Goal: Obtain resource: Obtain resource

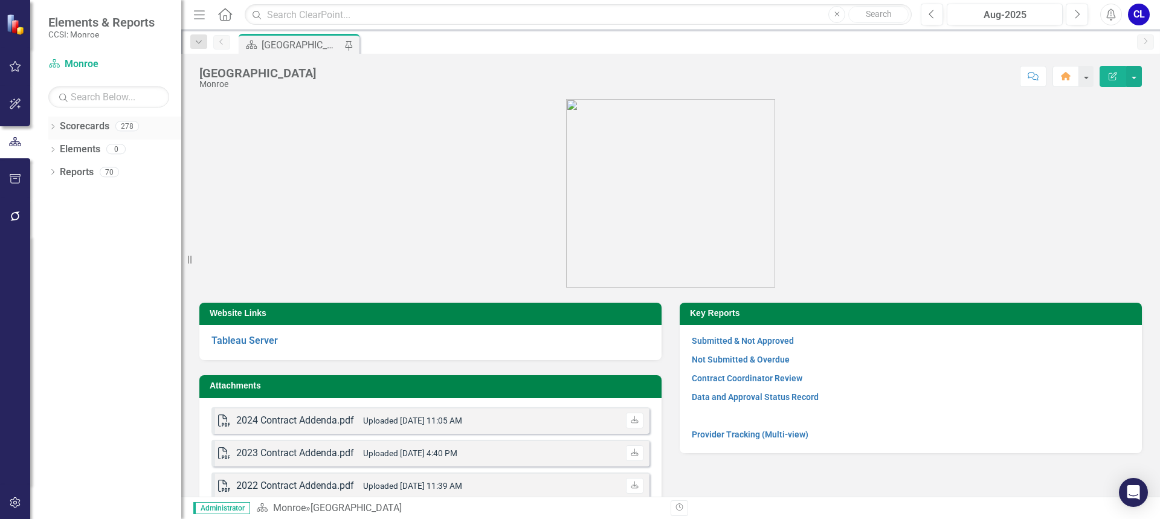
click at [53, 125] on icon "Dropdown" at bounding box center [52, 128] width 8 height 7
click at [57, 149] on icon "Dropdown" at bounding box center [58, 148] width 9 height 7
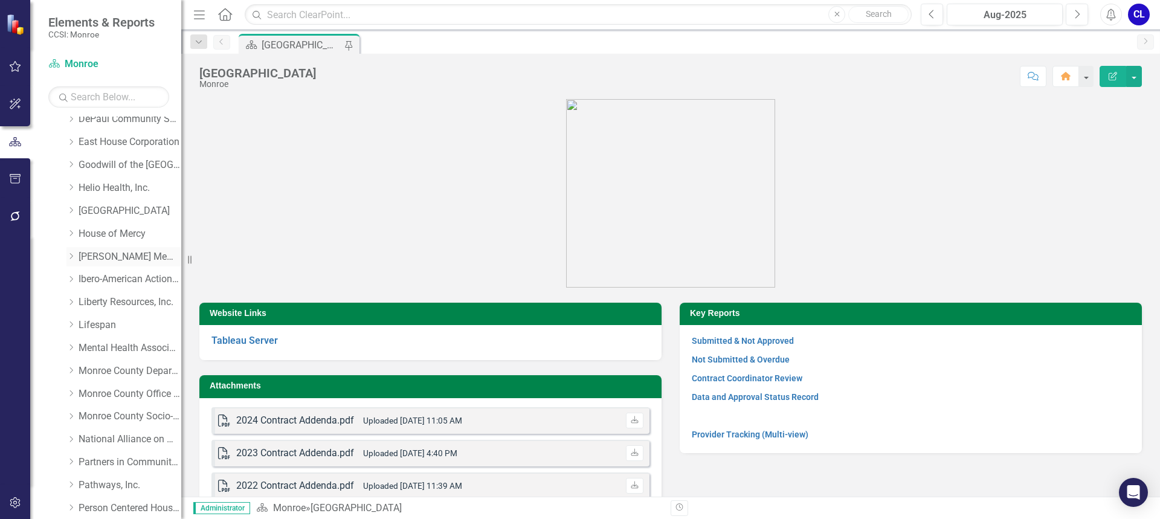
scroll to position [242, 0]
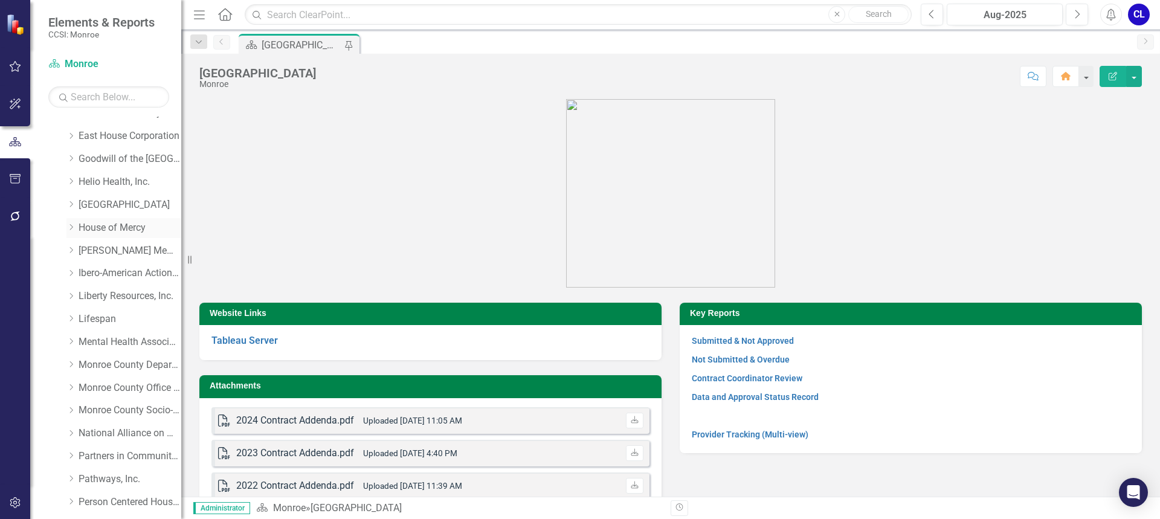
click at [73, 227] on icon "Dropdown" at bounding box center [70, 227] width 9 height 7
click at [112, 292] on link "Homeless Support Services" at bounding box center [136, 297] width 91 height 14
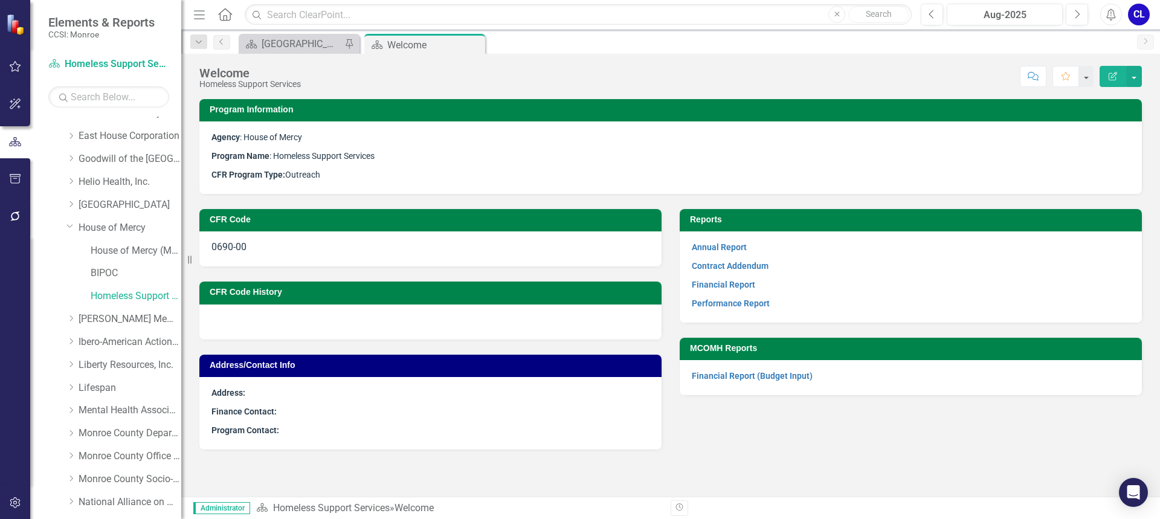
click at [725, 297] on strong "Performance Report" at bounding box center [731, 302] width 78 height 11
click at [725, 300] on link "Performance Report" at bounding box center [731, 304] width 78 height 10
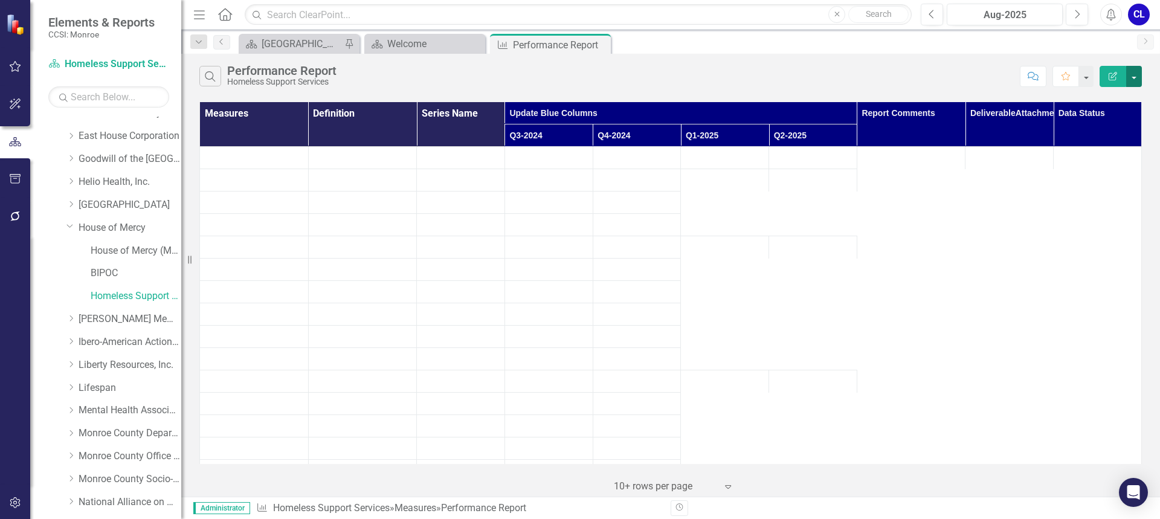
click at [1139, 79] on button "button" at bounding box center [1135, 76] width 16 height 21
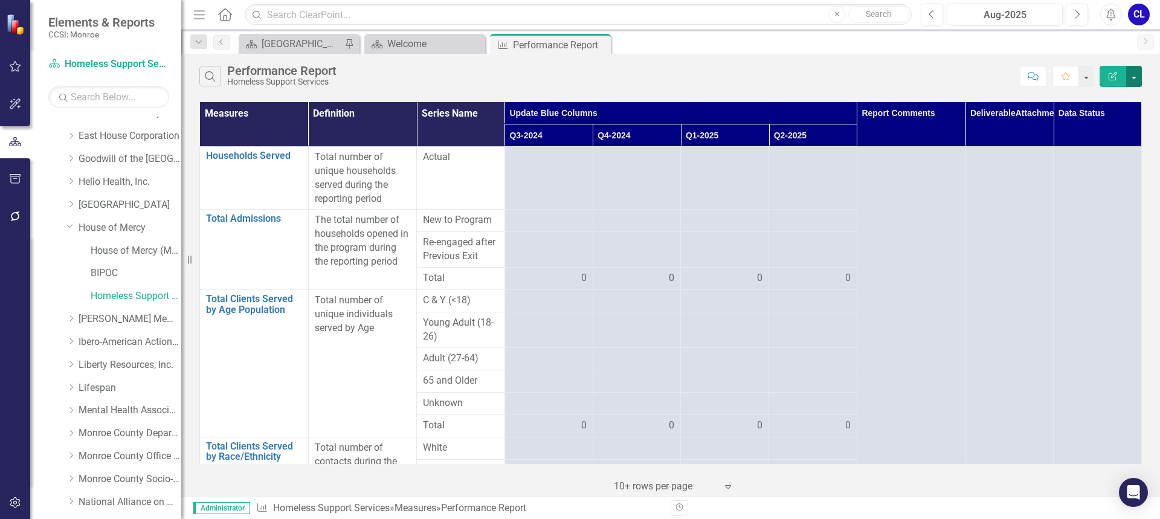
click at [1139, 79] on button "button" at bounding box center [1135, 76] width 16 height 21
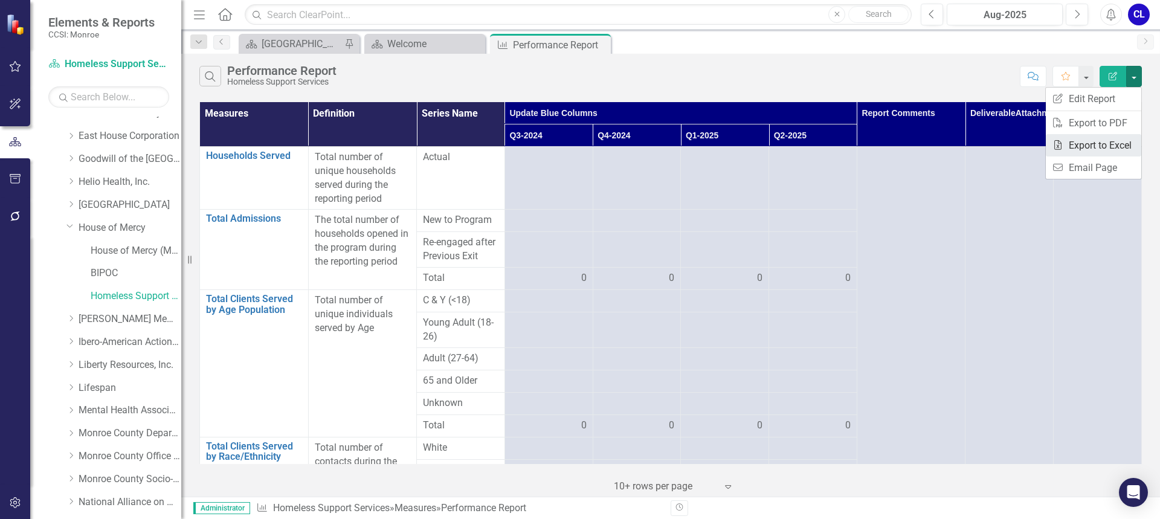
click at [1105, 143] on link "Excel Export to Excel" at bounding box center [1093, 145] width 95 height 22
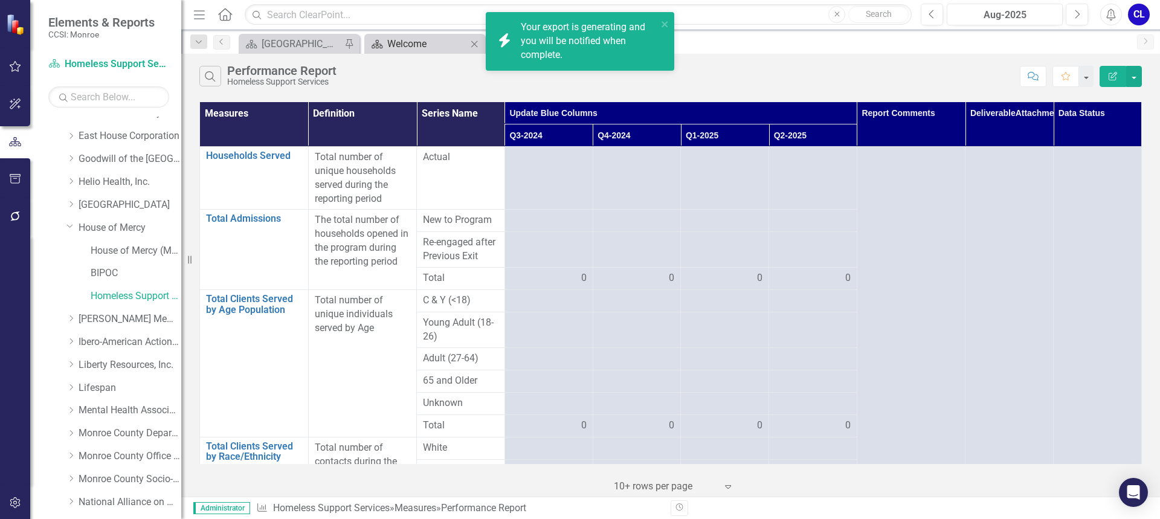
click at [395, 43] on div "Welcome" at bounding box center [427, 43] width 80 height 15
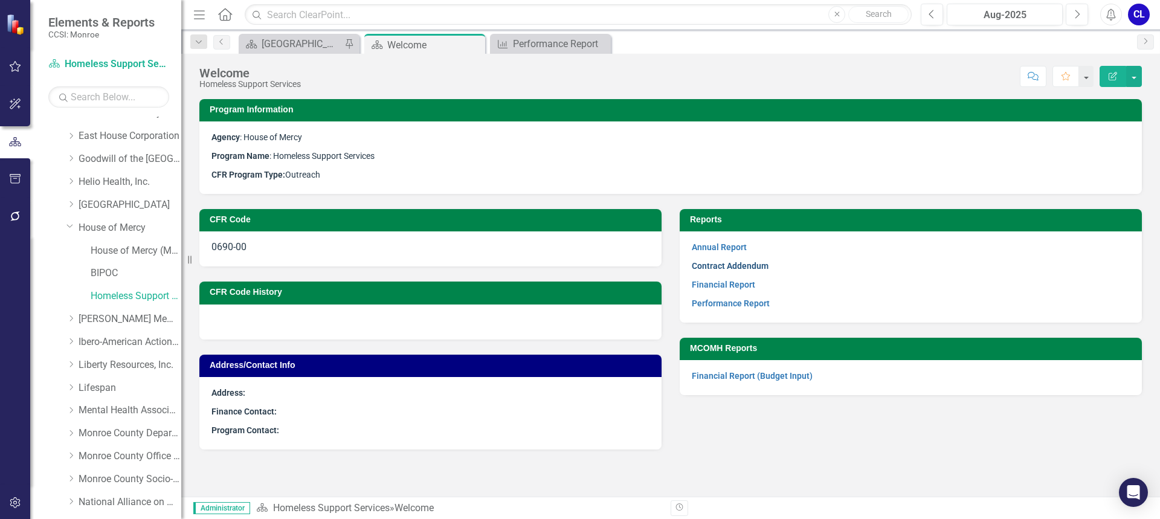
click at [729, 265] on link "Contract Addendum" at bounding box center [730, 266] width 77 height 10
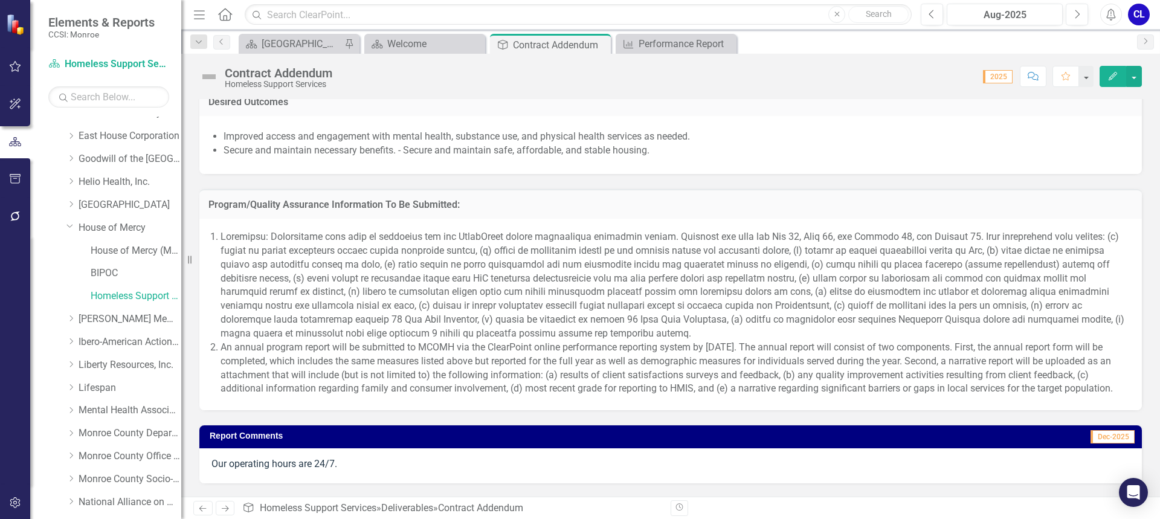
scroll to position [1088, 0]
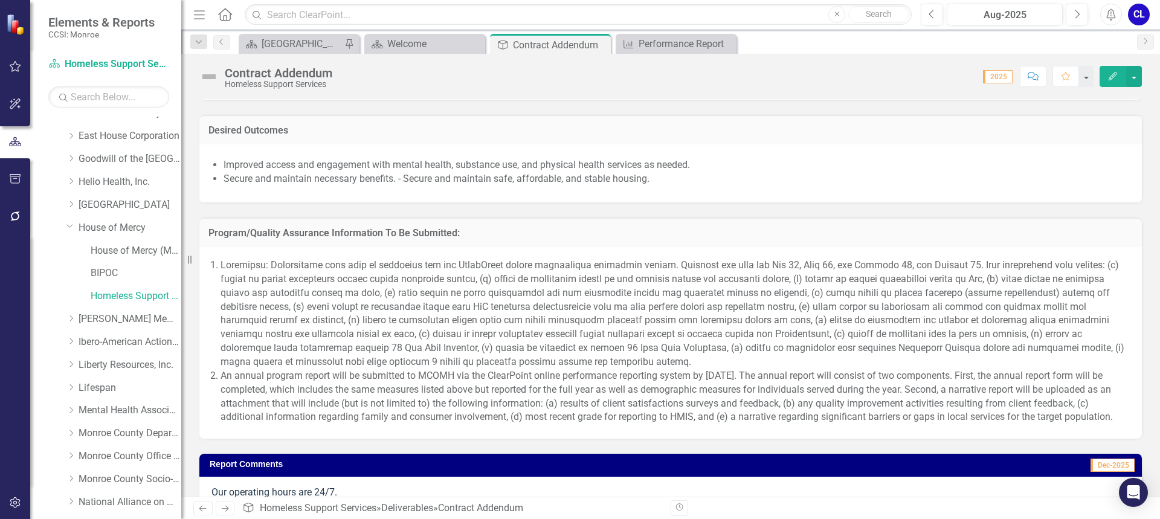
click at [676, 230] on div "Program/Quality Assurance Information To Be Submitted: An annual program report…" at bounding box center [670, 320] width 961 height 236
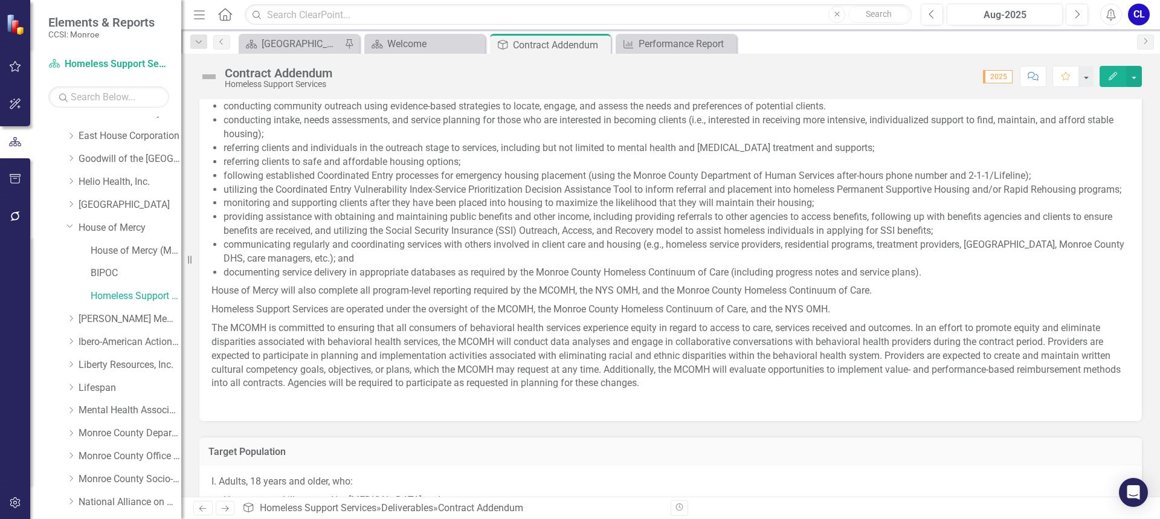
scroll to position [458, 0]
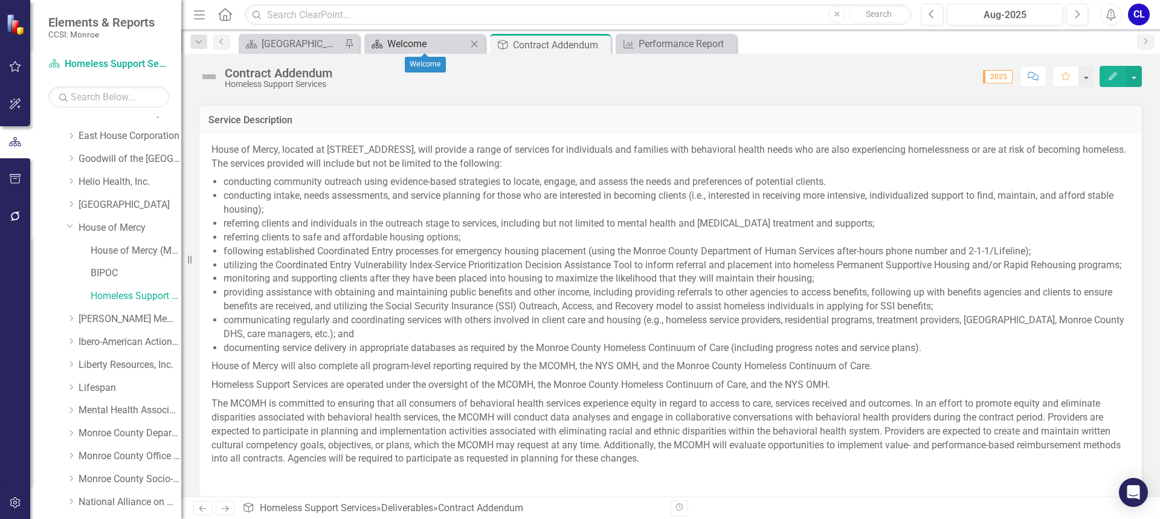
click at [410, 42] on div "Welcome" at bounding box center [427, 43] width 80 height 15
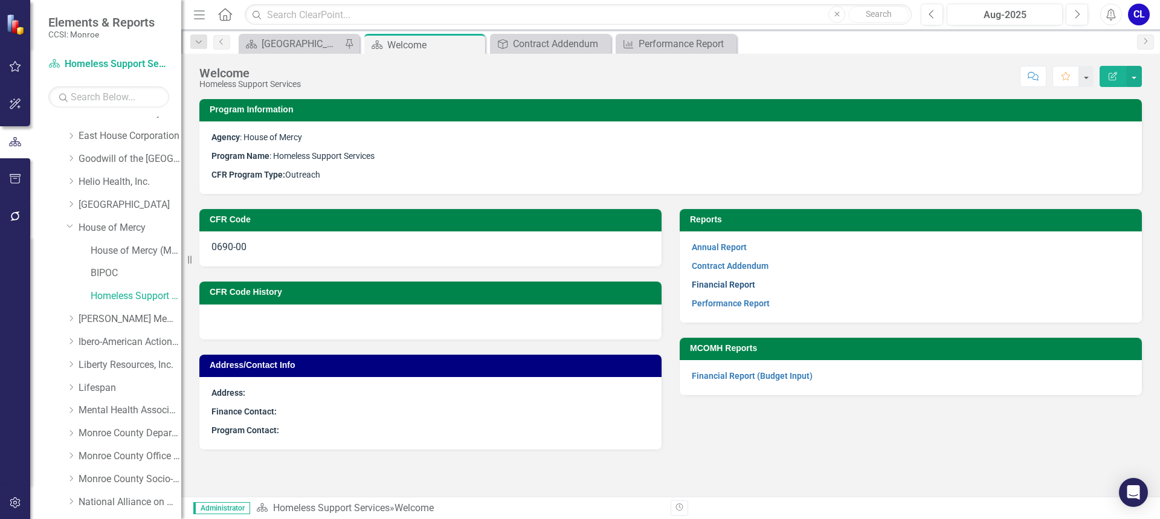
click at [718, 281] on link "Financial Report" at bounding box center [723, 285] width 63 height 10
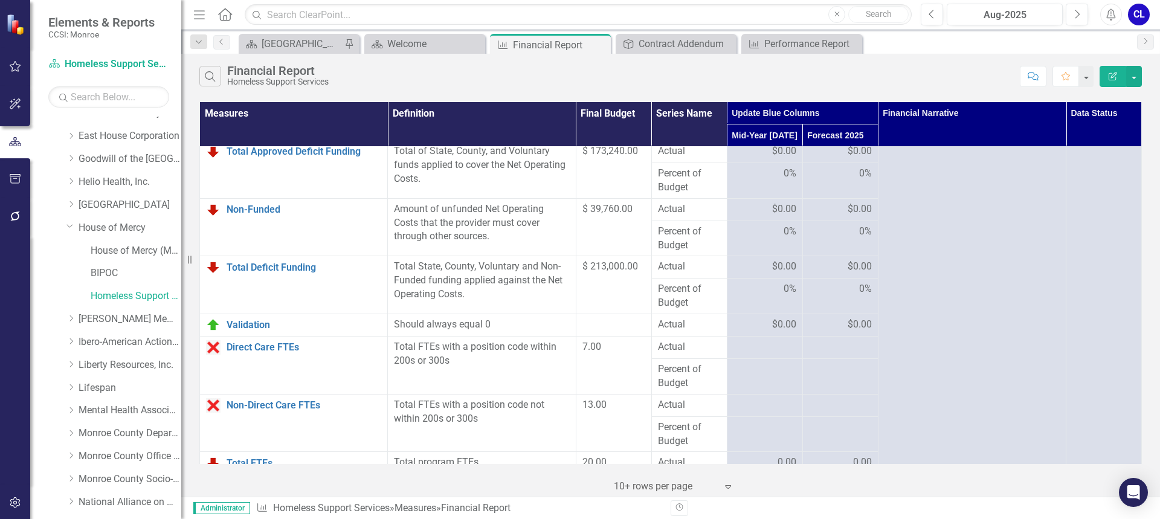
scroll to position [1555, 0]
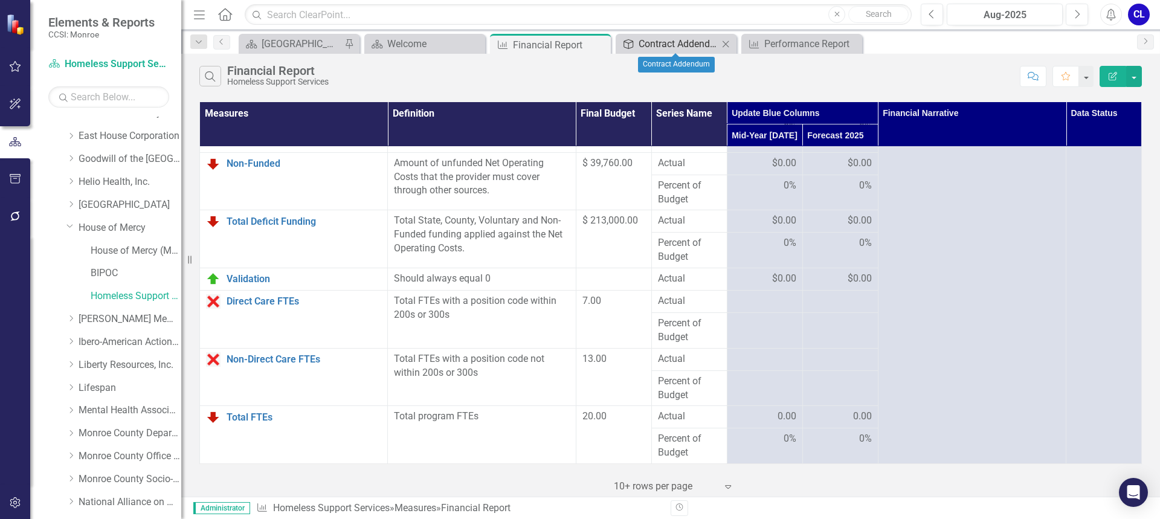
click at [704, 40] on div "Contract Addendum" at bounding box center [679, 43] width 80 height 15
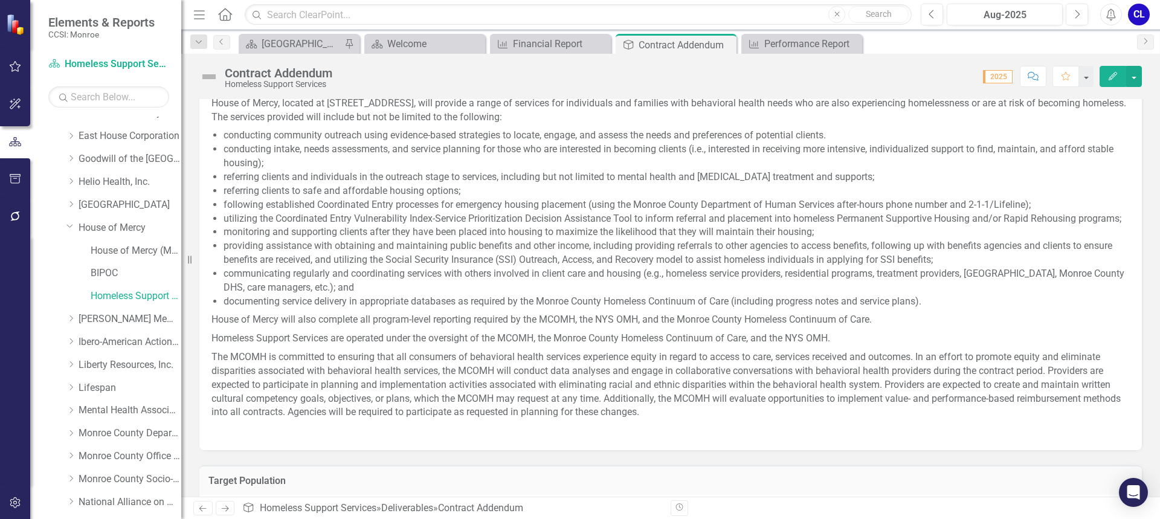
scroll to position [484, 0]
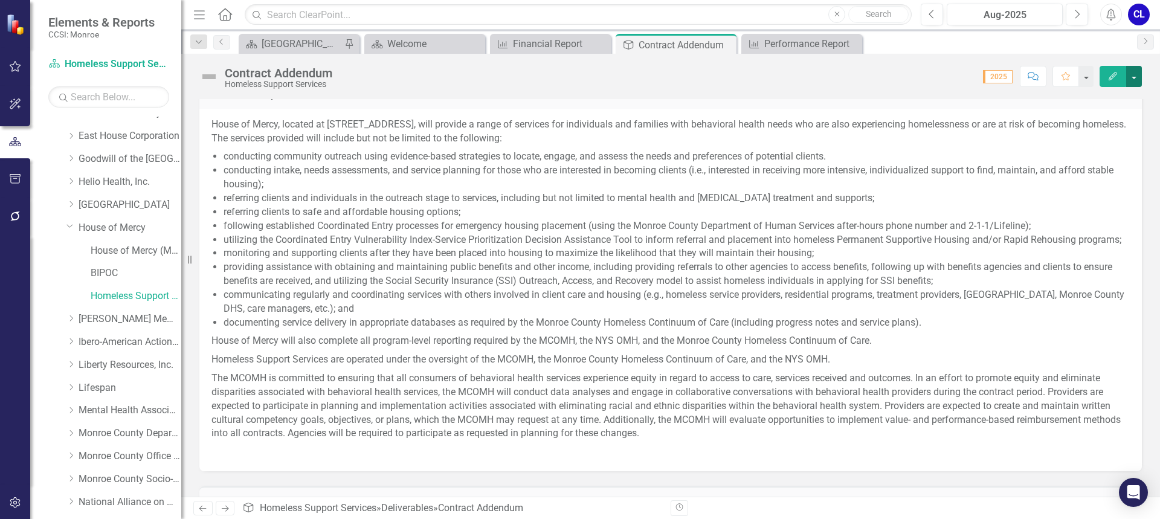
click at [1134, 82] on button "button" at bounding box center [1135, 76] width 16 height 21
click at [1117, 171] on link "PDF Export to PDF" at bounding box center [1093, 169] width 98 height 22
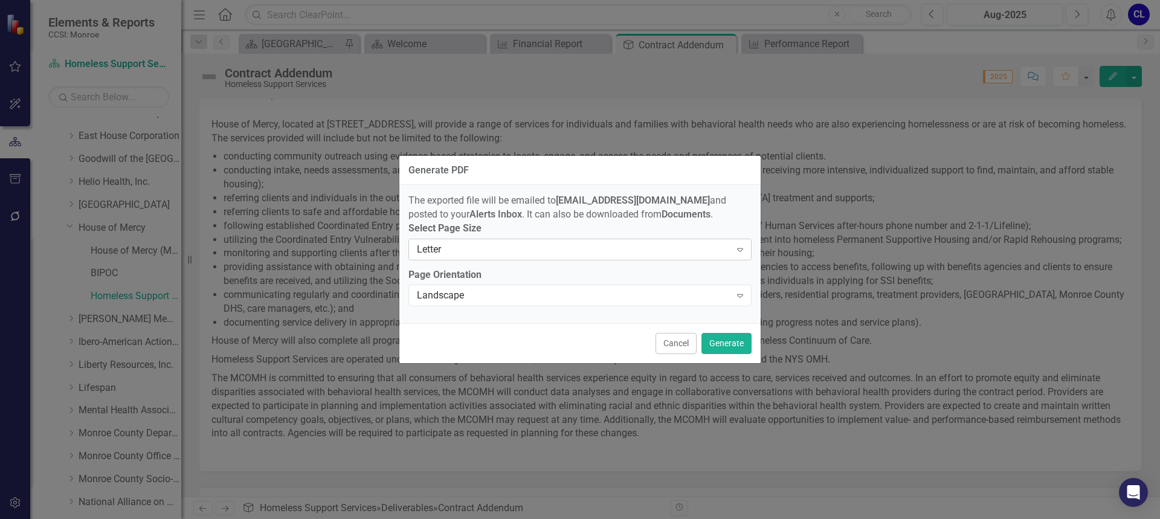
click at [553, 256] on div "Letter" at bounding box center [574, 249] width 314 height 14
click at [535, 294] on div "Landscape" at bounding box center [574, 296] width 314 height 14
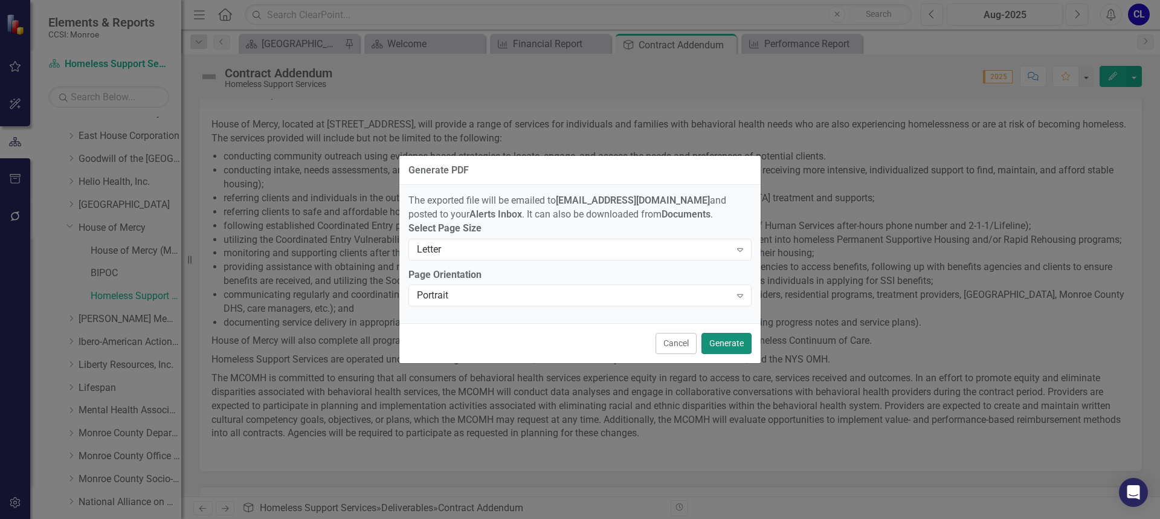
click at [732, 352] on button "Generate" at bounding box center [727, 343] width 50 height 21
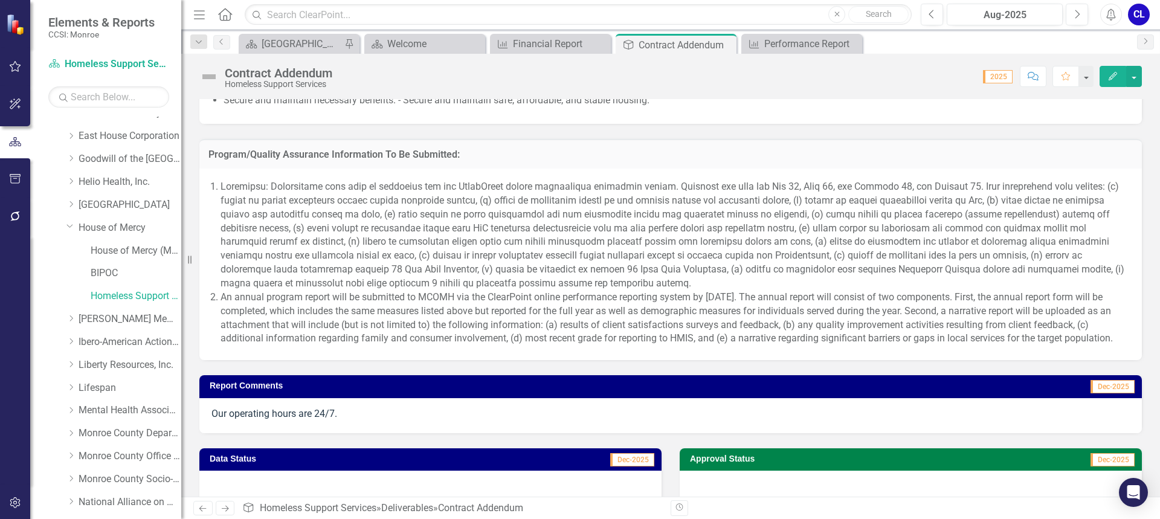
scroll to position [1215, 0]
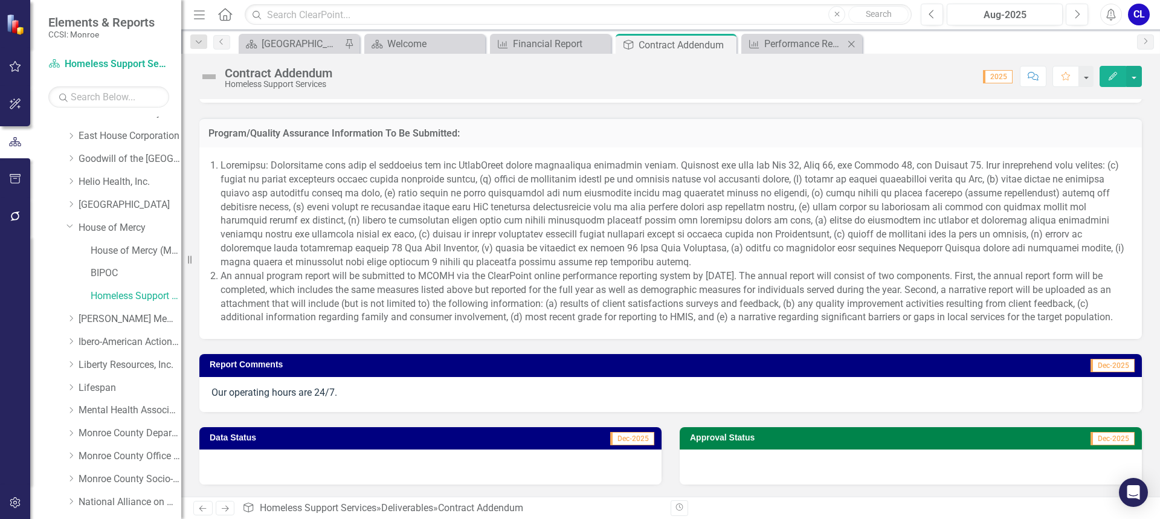
click at [775, 52] on div "Measure Performance Report Close" at bounding box center [802, 44] width 121 height 20
click at [763, 52] on div "Measure Performance Report Close" at bounding box center [802, 44] width 121 height 20
click at [765, 45] on div "Performance Report" at bounding box center [805, 43] width 80 height 15
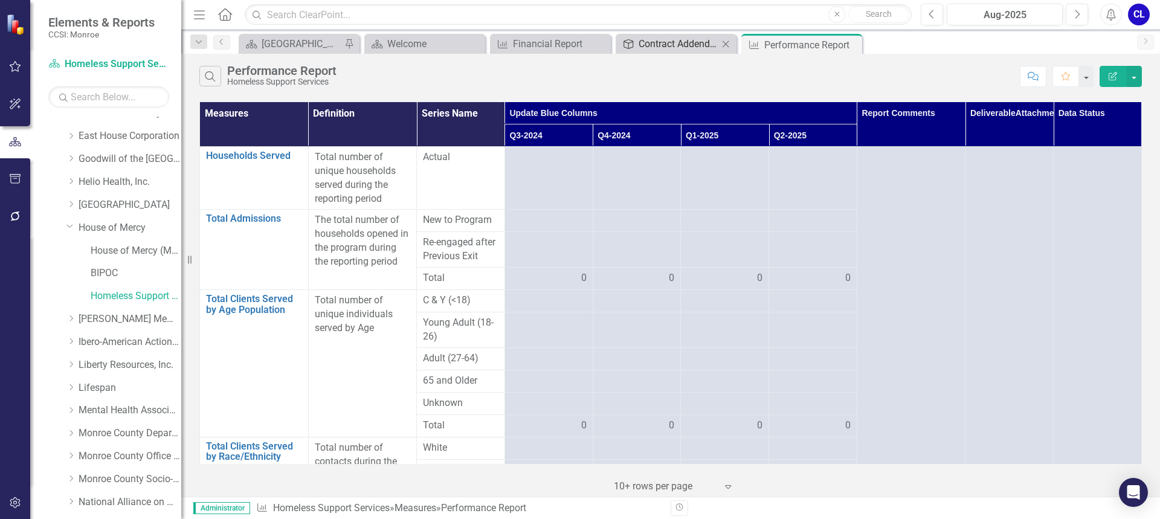
click at [663, 42] on div "Contract Addendum" at bounding box center [679, 43] width 80 height 15
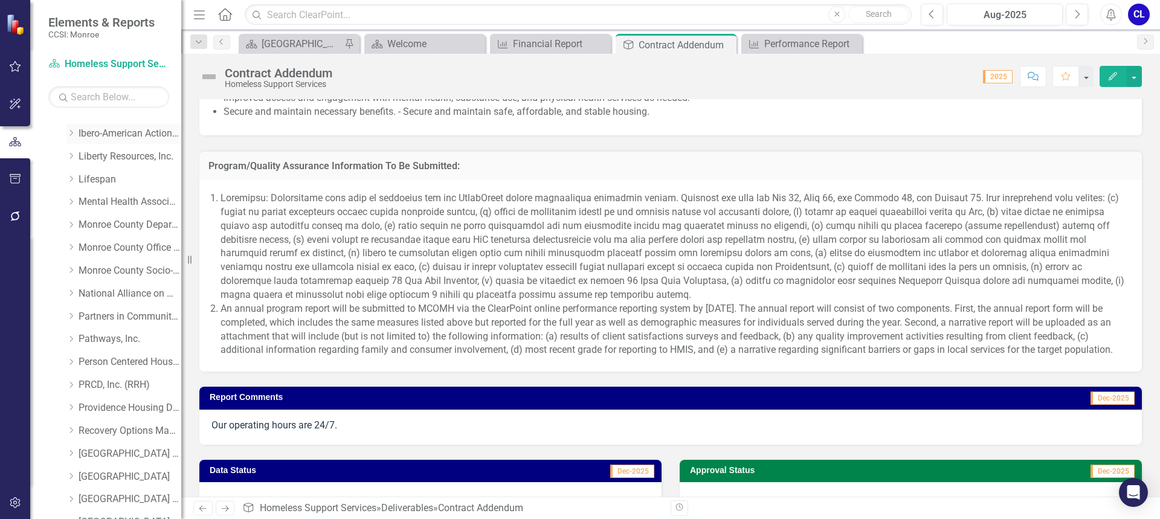
scroll to position [484, 0]
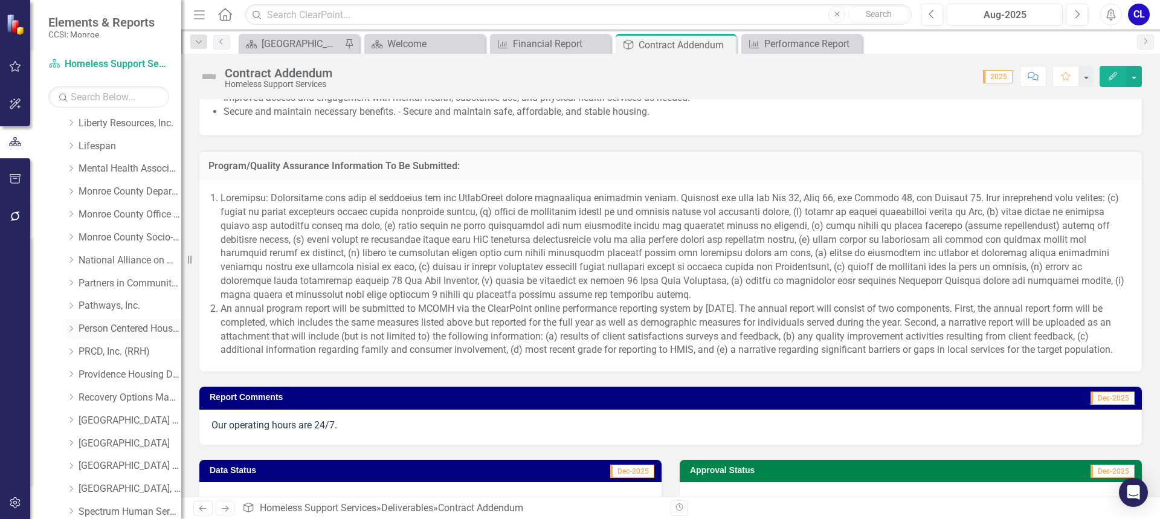
click at [70, 332] on icon "Dropdown" at bounding box center [70, 328] width 9 height 7
click at [125, 375] on link "Homeless Support Services" at bounding box center [136, 375] width 91 height 14
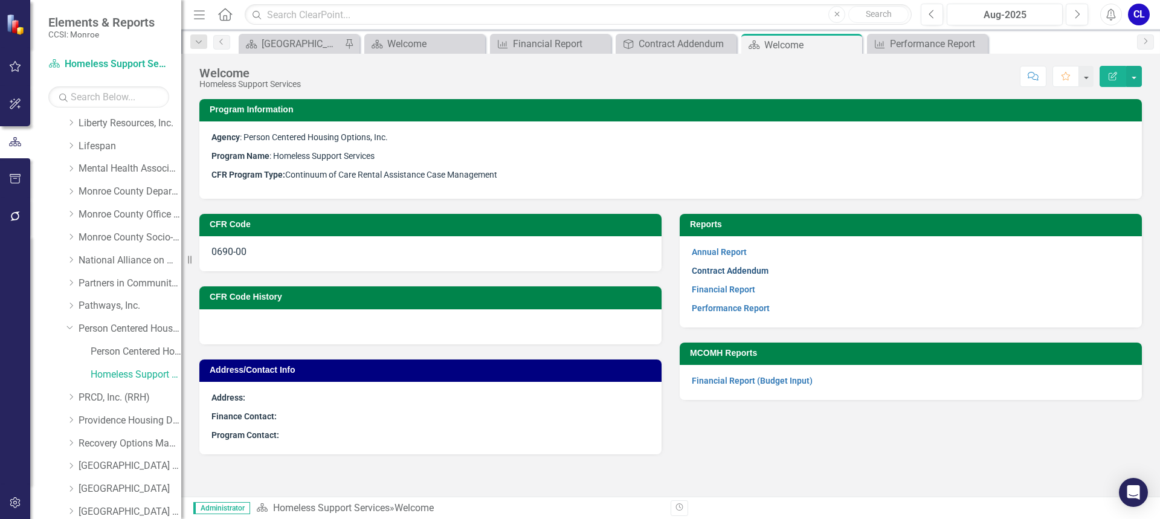
click at [720, 273] on link "Contract Addendum" at bounding box center [730, 271] width 77 height 10
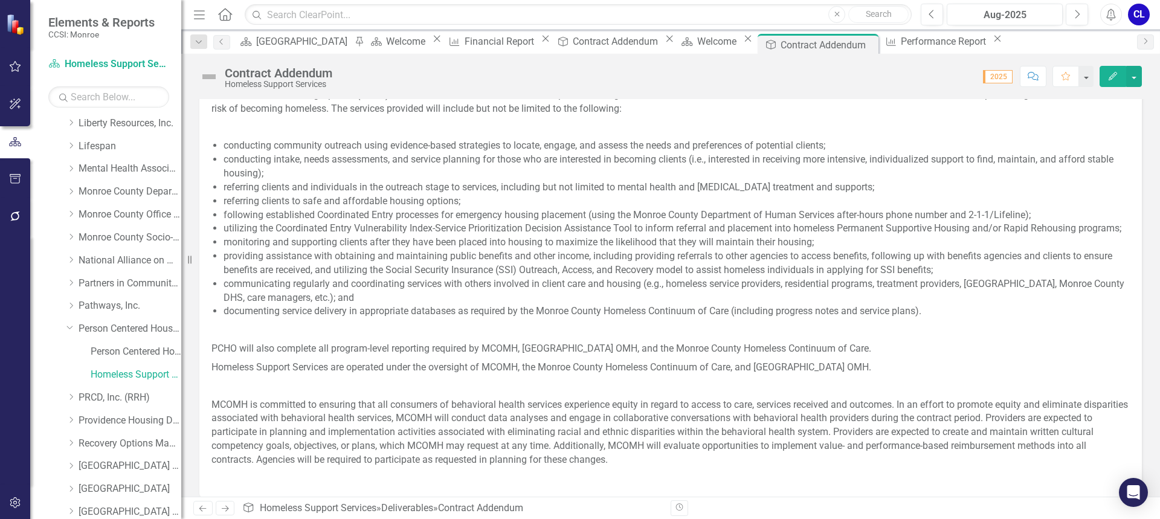
scroll to position [484, 0]
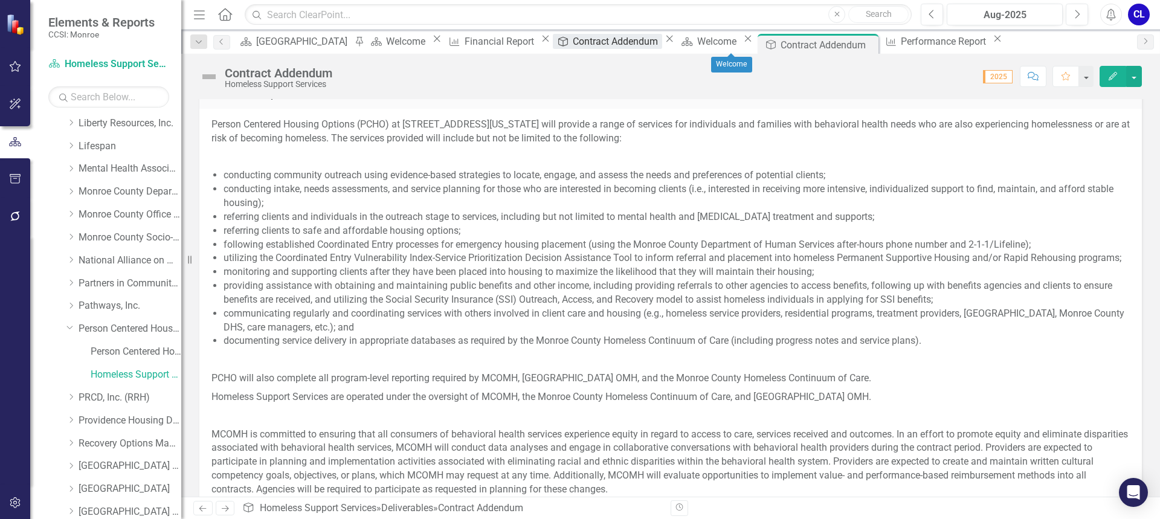
click at [619, 47] on div "Contract Addendum" at bounding box center [617, 41] width 89 height 15
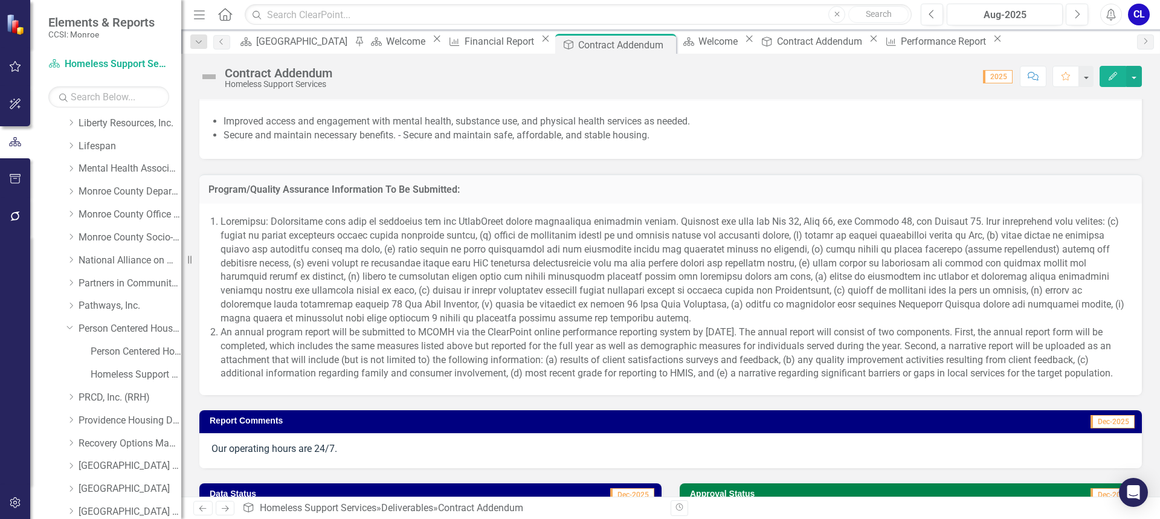
scroll to position [1095, 0]
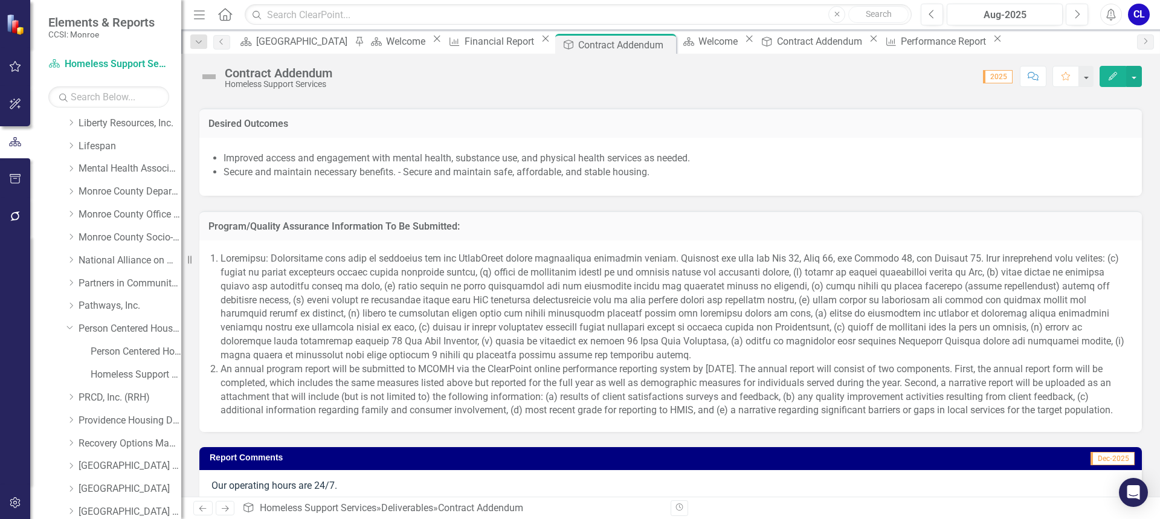
click at [773, 380] on li "An annual program report will be submitted to MCOMH via the ClearPoint online p…" at bounding box center [676, 390] width 910 height 55
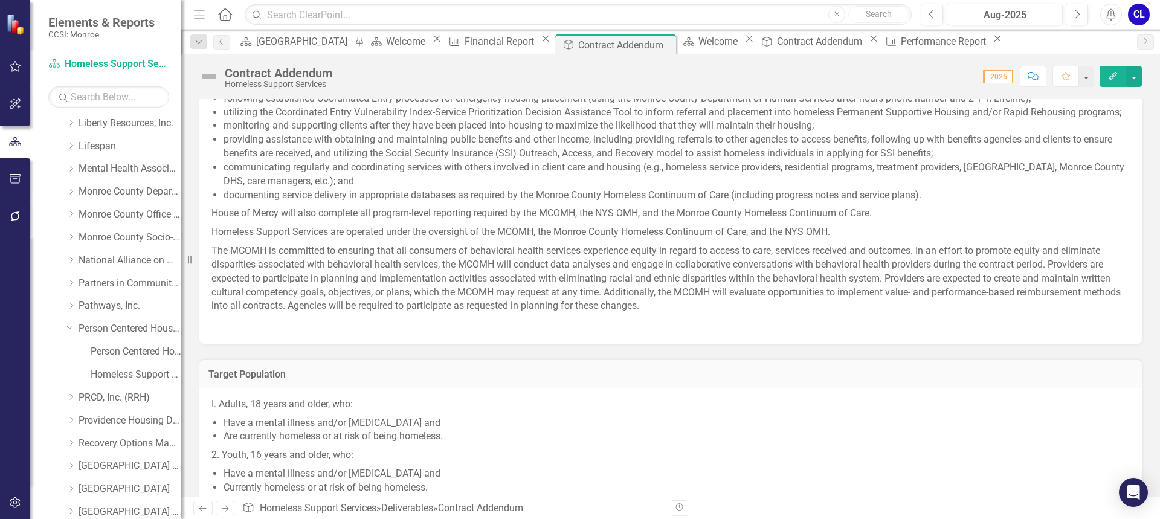
scroll to position [551, 0]
